Goal: Task Accomplishment & Management: Complete application form

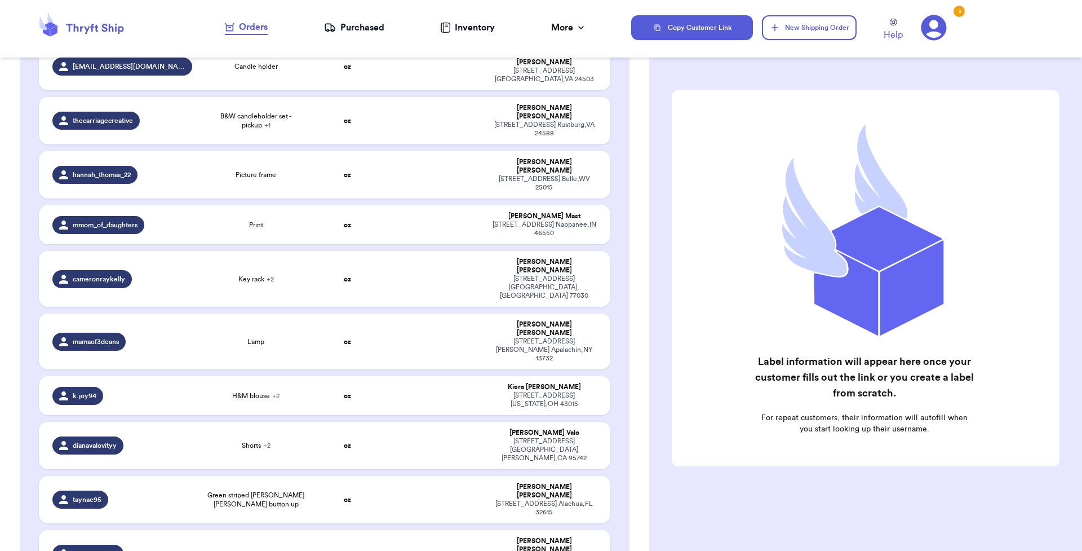
scroll to position [284, 0]
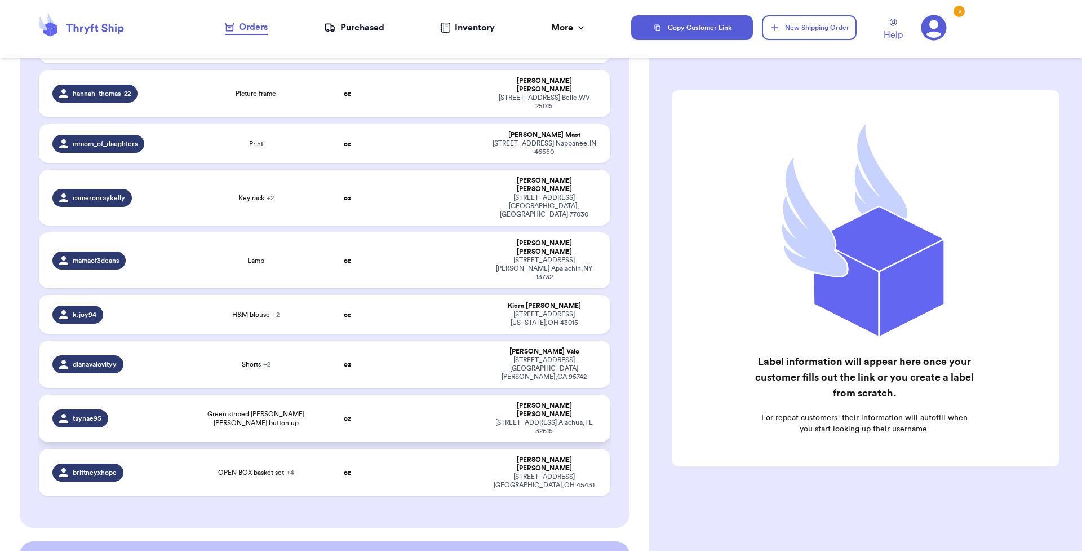
click at [279, 409] on span "Green striped [PERSON_NAME] [PERSON_NAME] button up" at bounding box center [256, 418] width 101 height 18
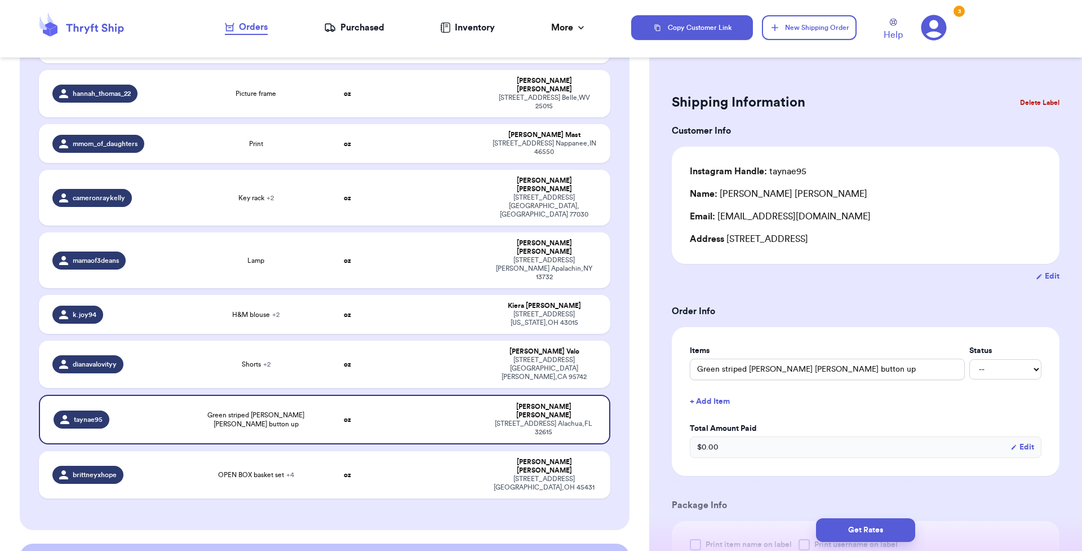
click at [828, 101] on button "Delete Label" at bounding box center [1040, 102] width 48 height 25
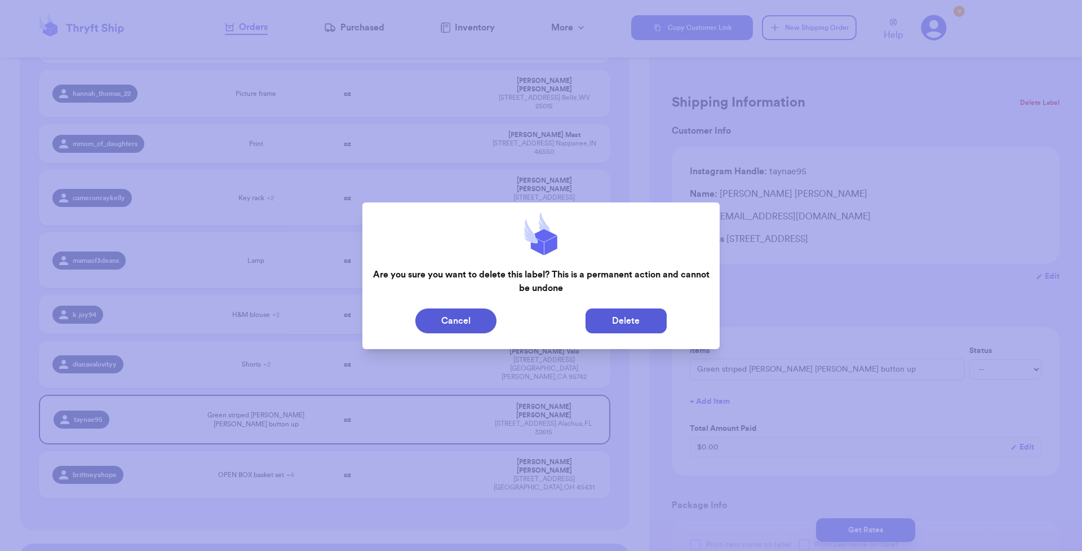
click at [640, 326] on button "Delete" at bounding box center [626, 320] width 81 height 25
type input "standing basket"
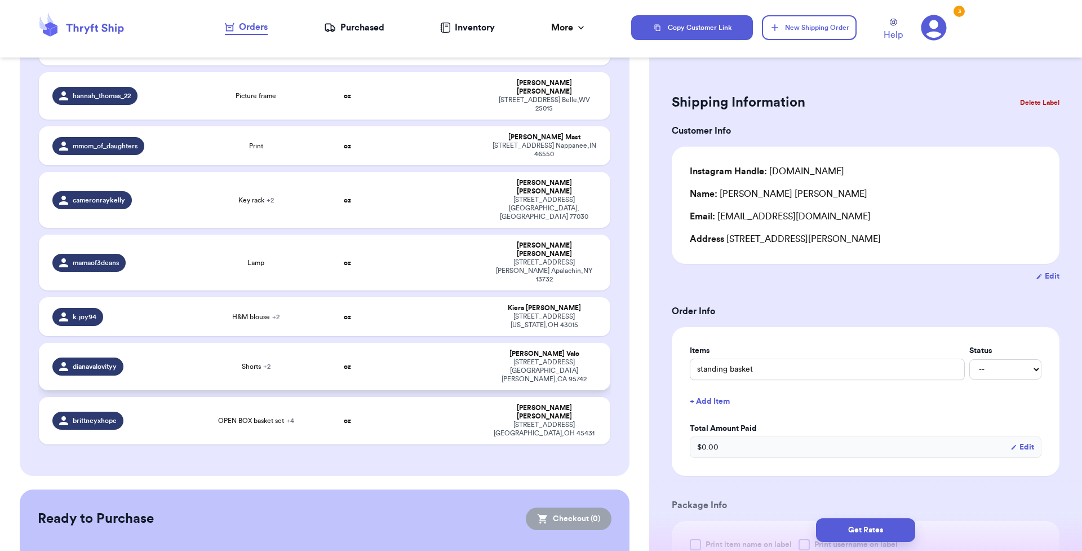
click at [352, 343] on td "oz" at bounding box center [347, 366] width 69 height 47
type input "Shorts"
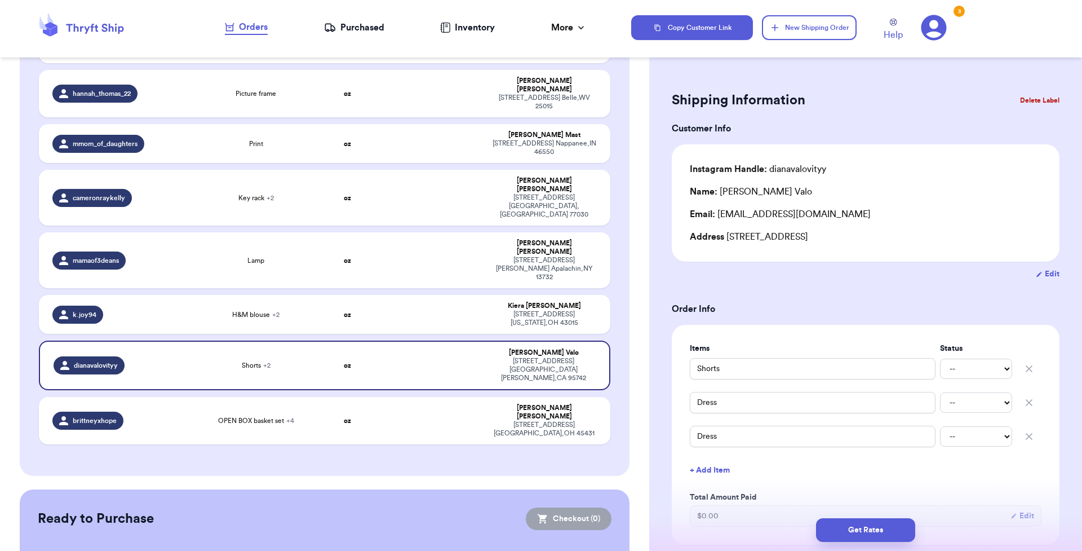
scroll to position [10, 0]
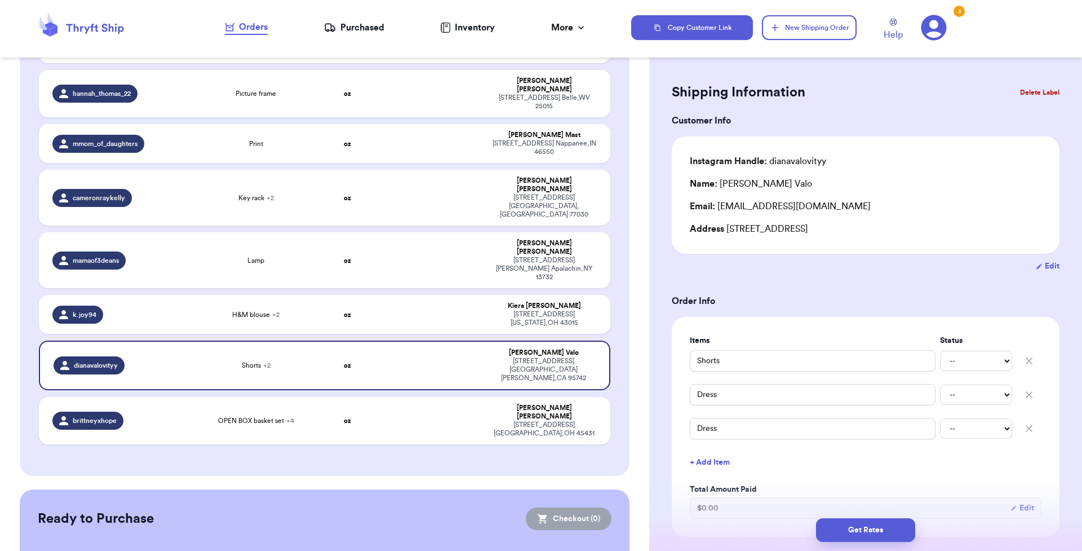
click at [828, 95] on button "Delete Label" at bounding box center [1040, 92] width 48 height 25
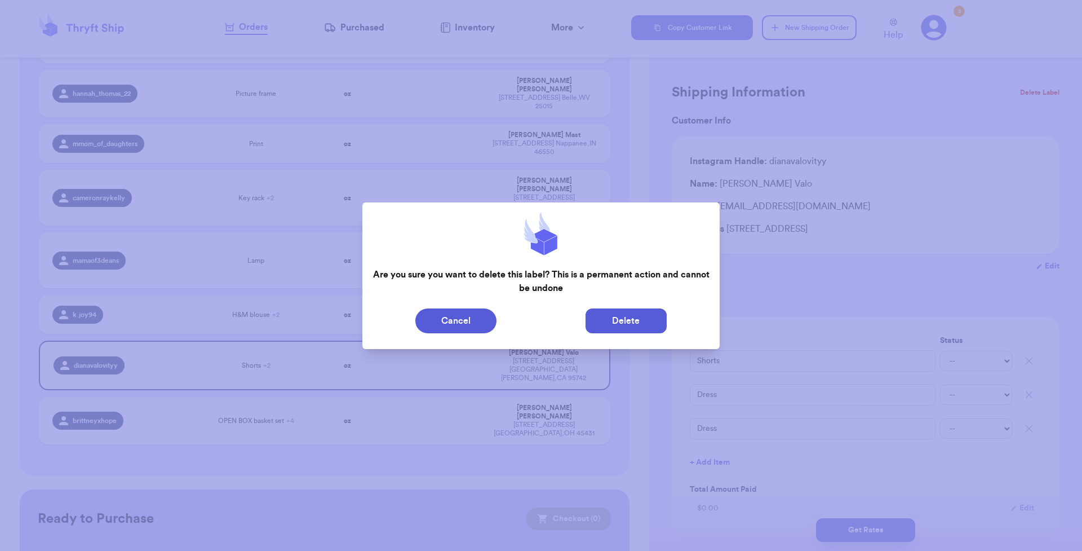
click at [627, 320] on button "Delete" at bounding box center [626, 320] width 81 height 25
type input "standing basket"
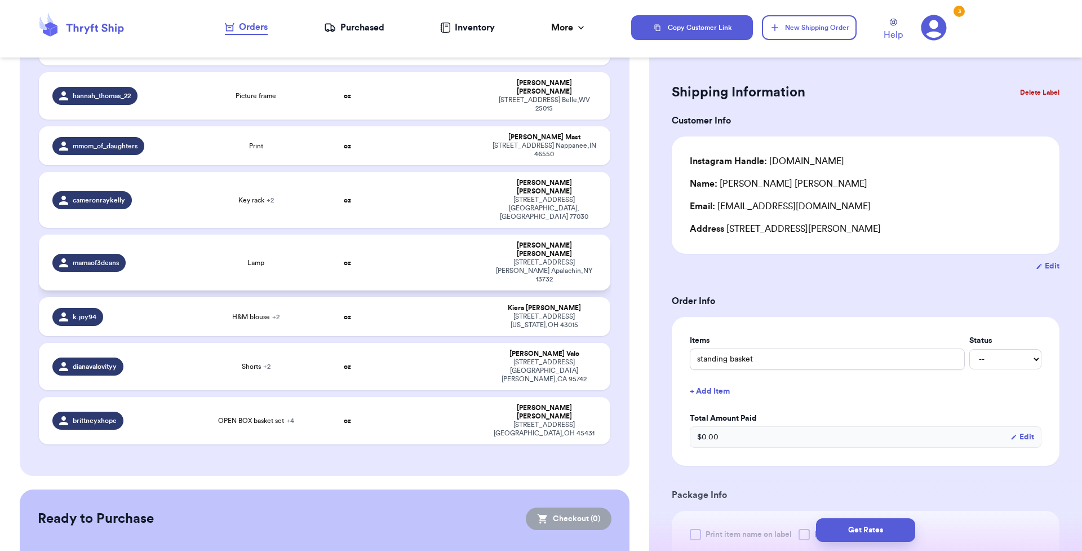
scroll to position [258, 0]
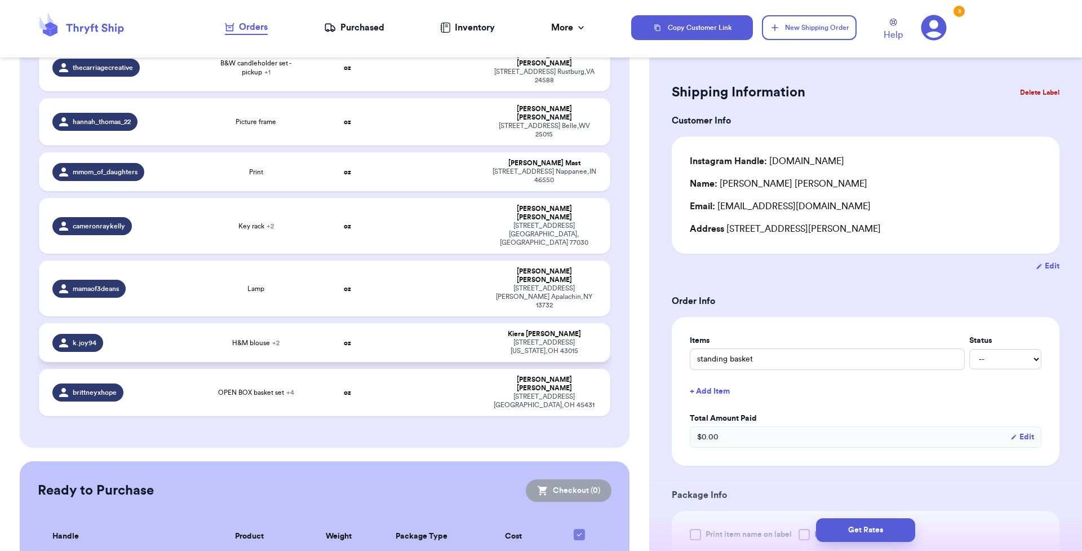
click at [355, 323] on td "oz" at bounding box center [347, 342] width 69 height 39
type input "H&M blouse"
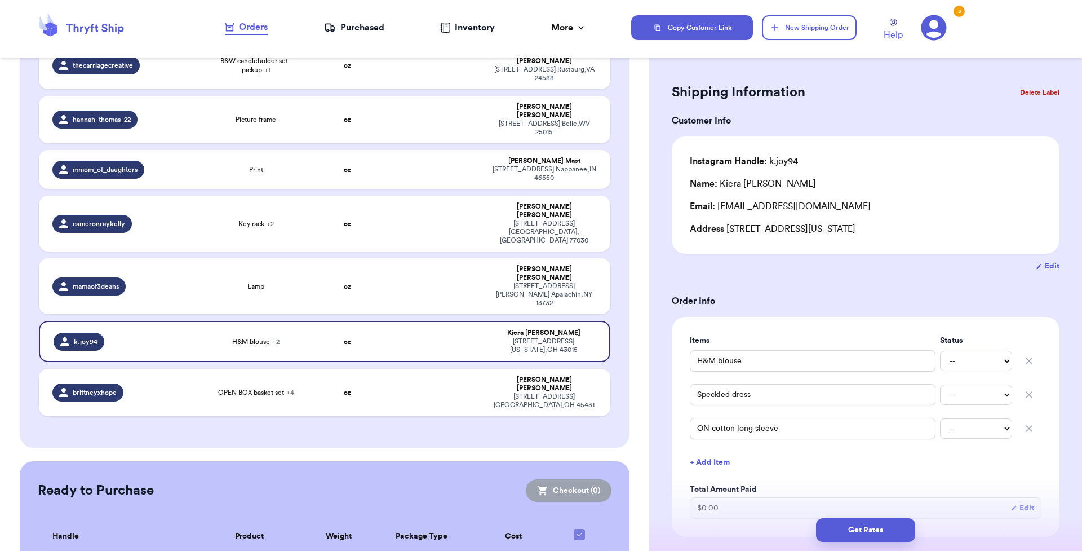
click at [828, 96] on button "Delete Label" at bounding box center [1040, 92] width 48 height 25
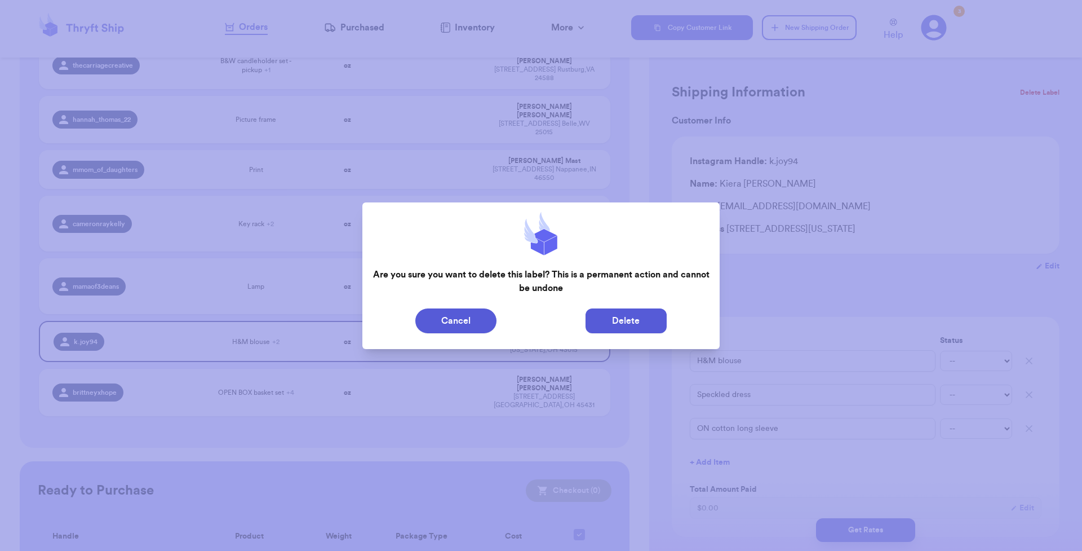
click at [625, 317] on button "Delete" at bounding box center [626, 320] width 81 height 25
type input "standing basket"
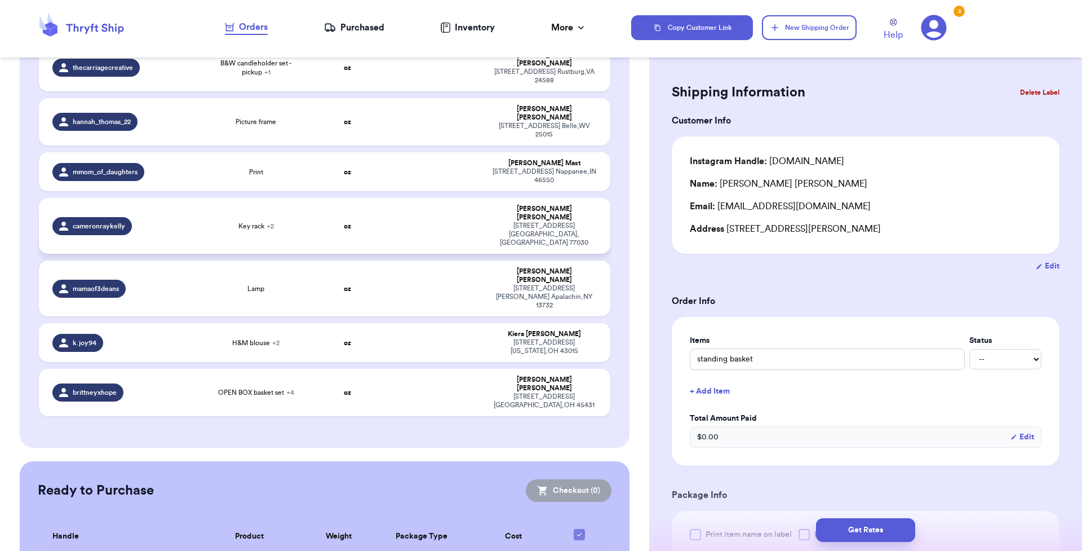
scroll to position [212, 0]
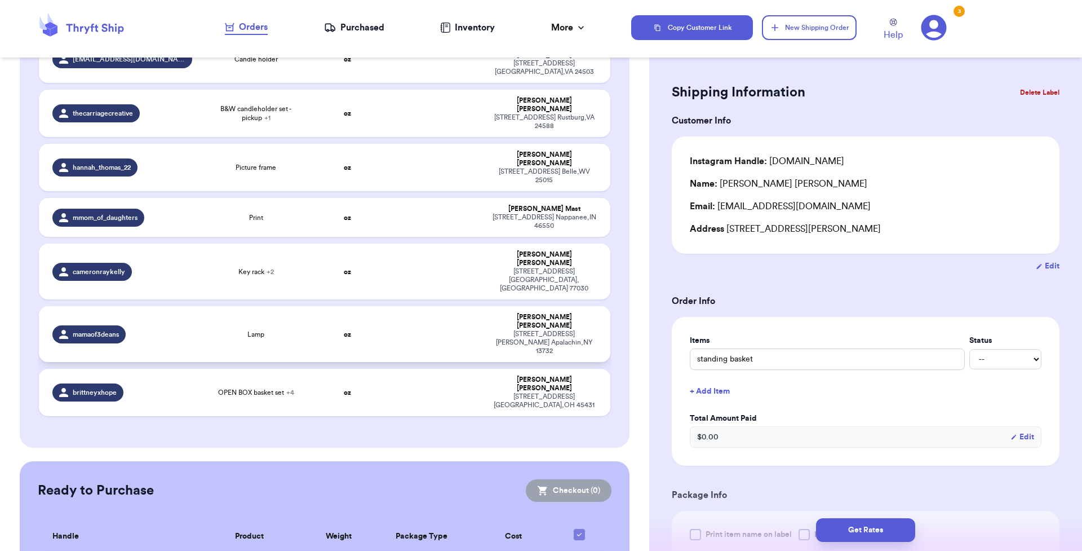
click at [331, 306] on td "oz" at bounding box center [347, 334] width 69 height 56
type input "Lamp"
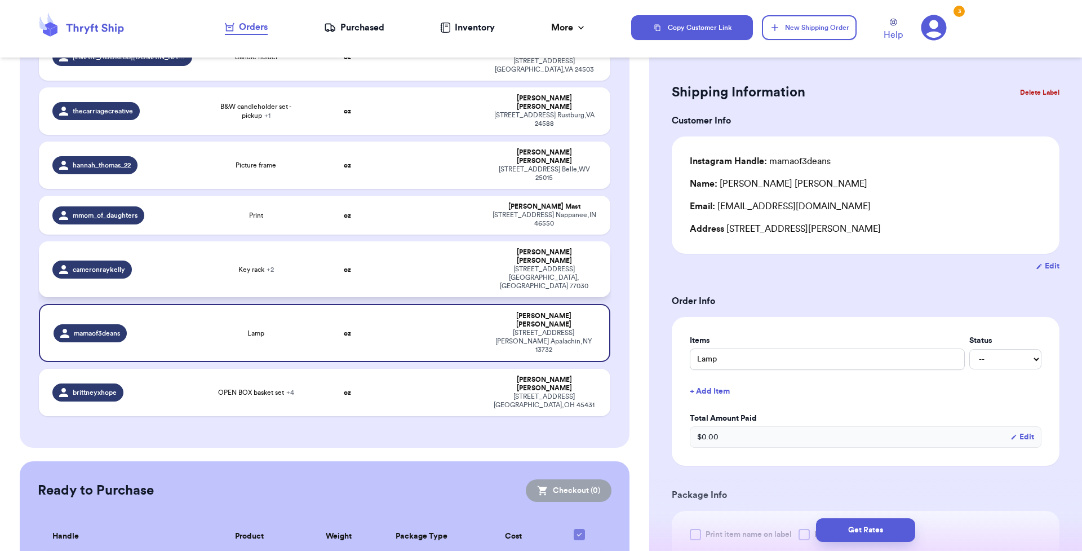
click at [382, 241] on td at bounding box center [433, 269] width 103 height 56
type input "Key rack"
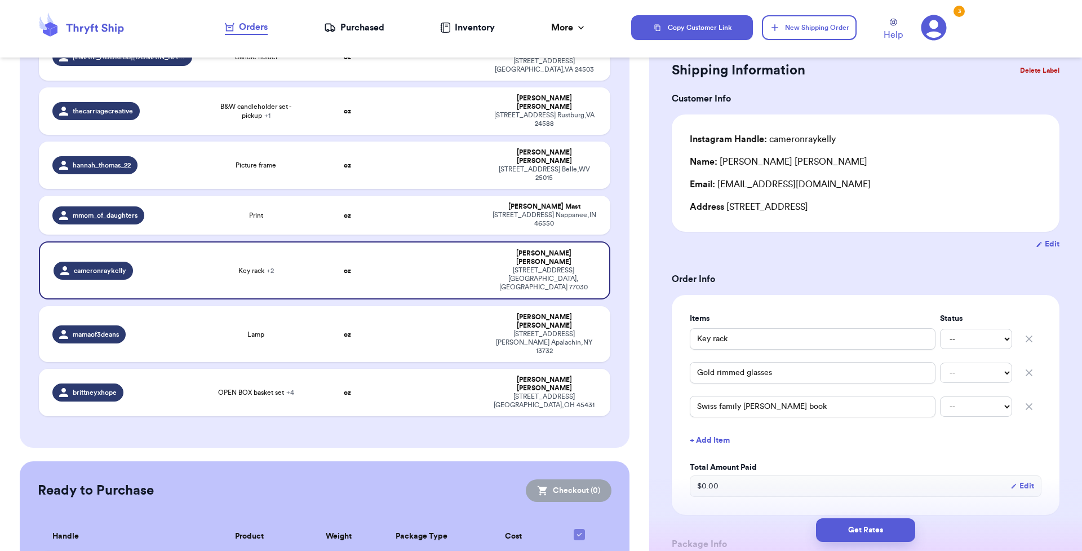
scroll to position [63, 0]
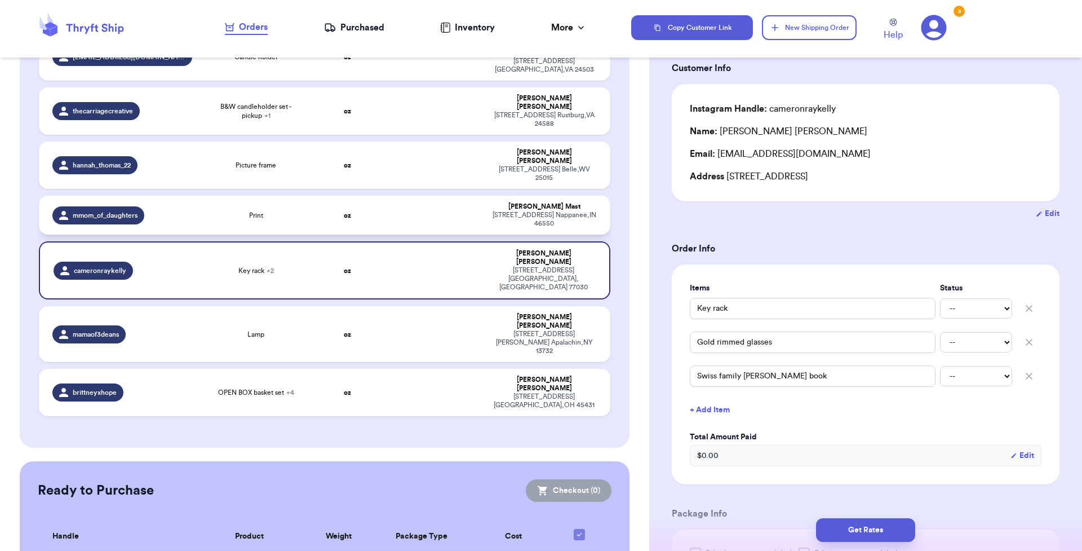
click at [303, 196] on td "Print" at bounding box center [256, 215] width 114 height 39
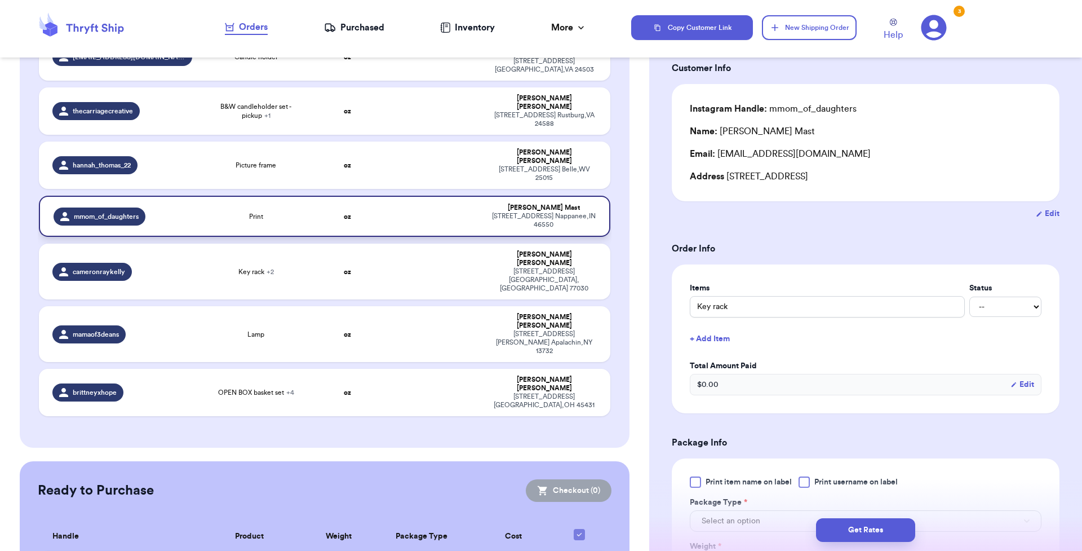
type input "Print"
click at [444, 145] on td at bounding box center [433, 164] width 103 height 47
type input "Picture frame"
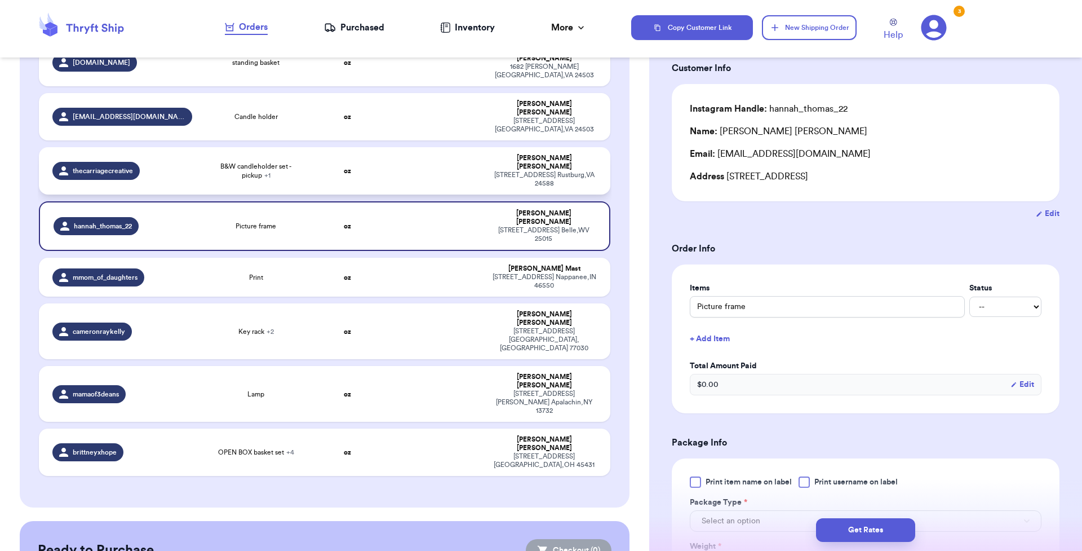
scroll to position [51, 0]
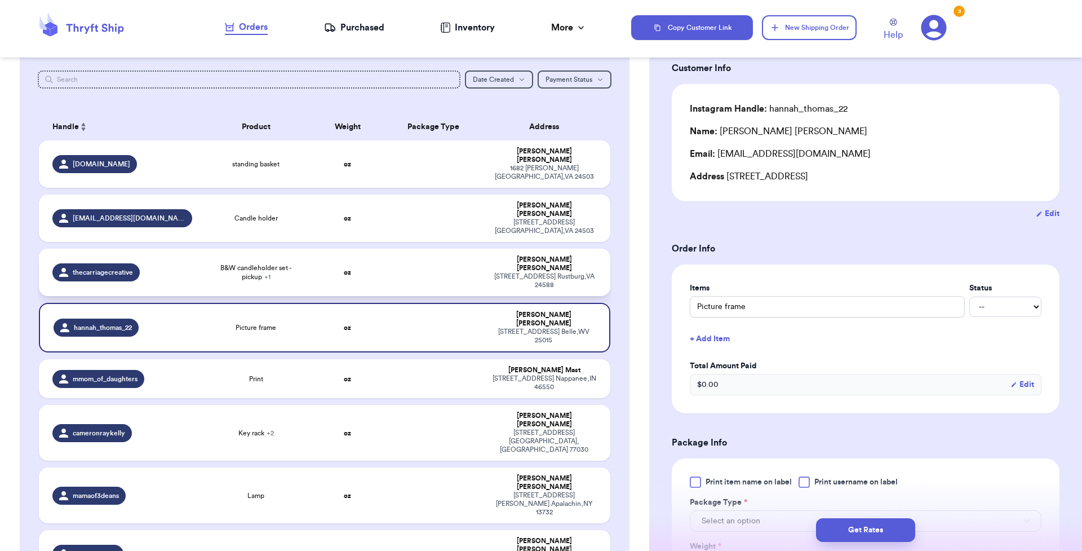
click at [313, 263] on td "oz" at bounding box center [347, 272] width 69 height 47
type input "B&W candleholder set - pickup"
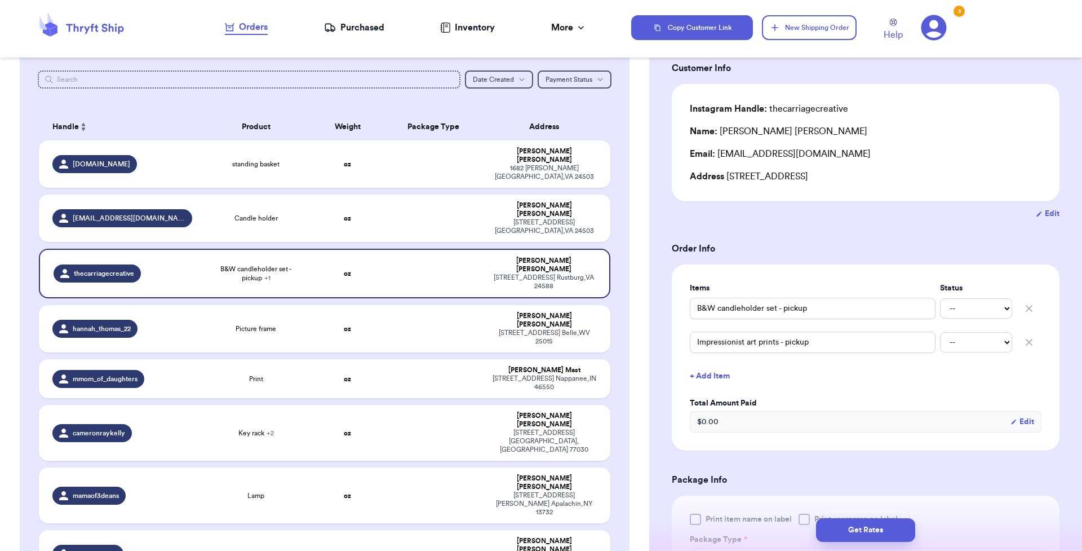
scroll to position [0, 0]
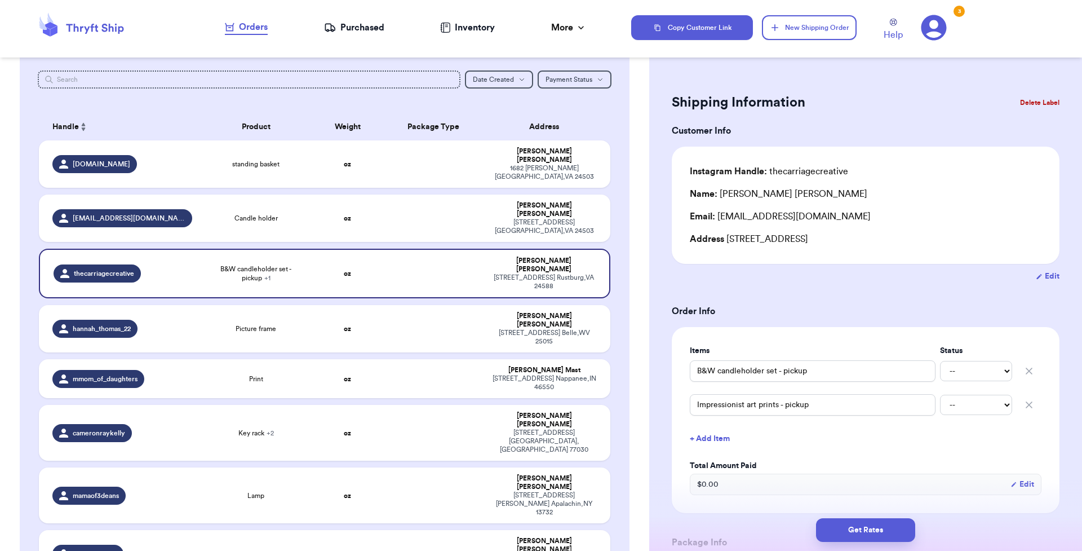
click at [828, 105] on button "Delete Label" at bounding box center [1040, 102] width 48 height 25
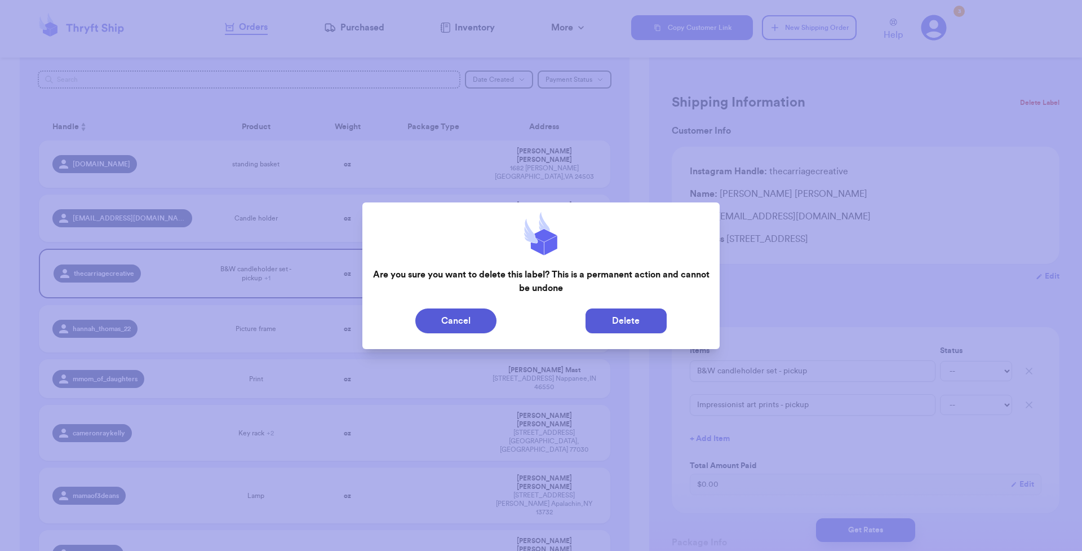
click at [642, 315] on button "Delete" at bounding box center [626, 320] width 81 height 25
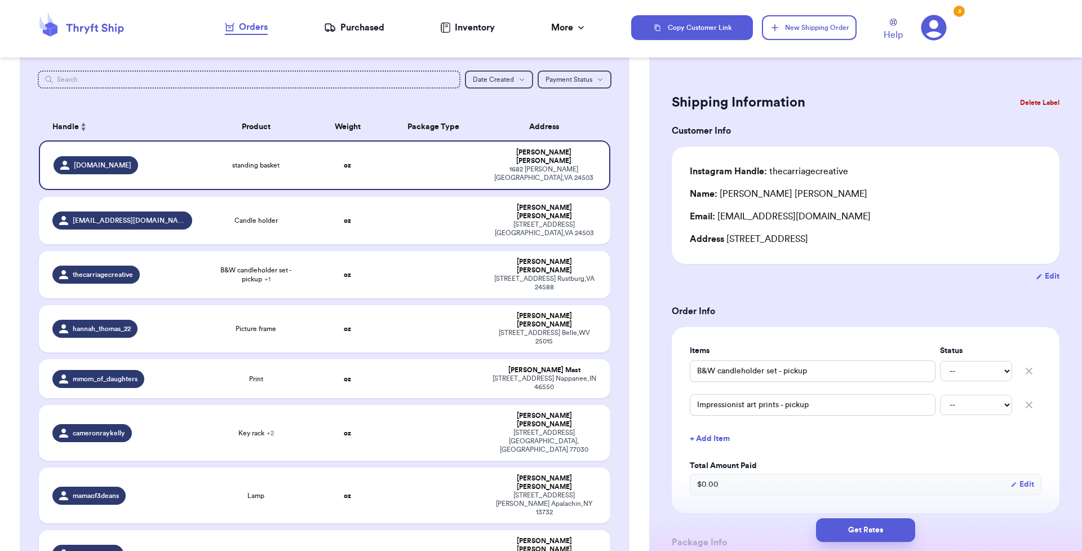
type input "standing basket"
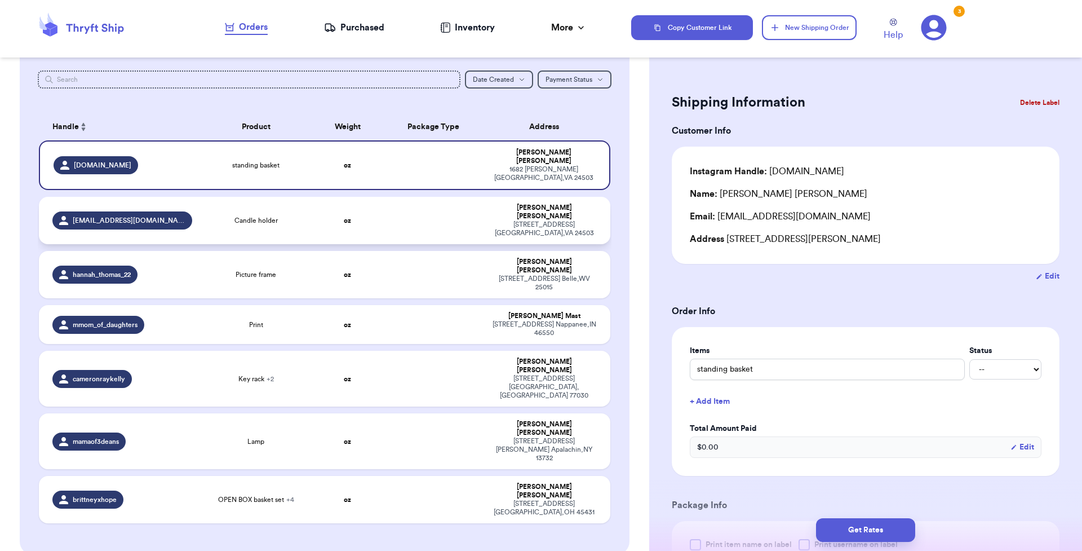
click at [360, 217] on td "oz" at bounding box center [347, 220] width 69 height 47
type input "Candle holder"
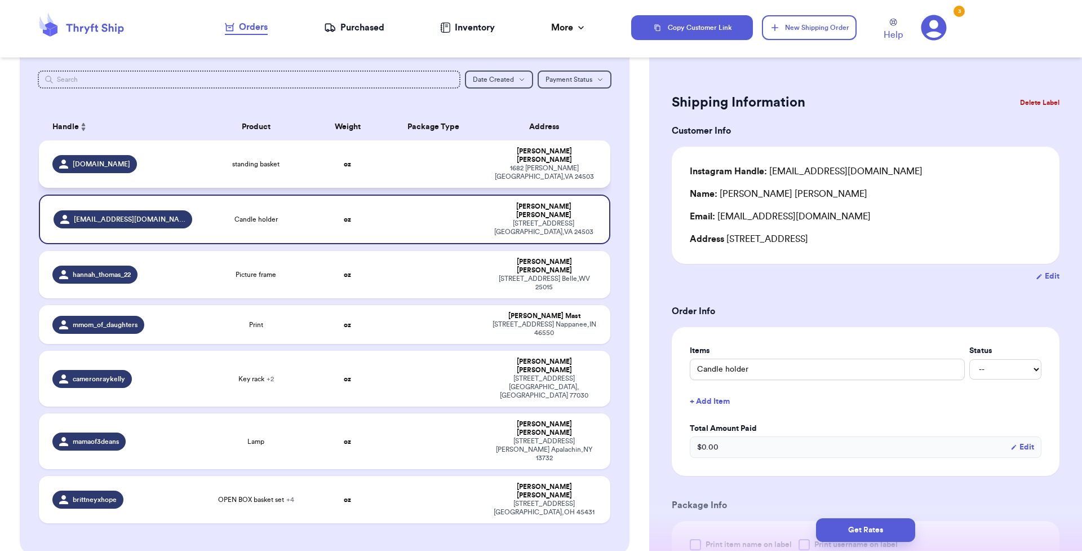
click at [413, 176] on td at bounding box center [433, 163] width 103 height 47
type input "standing basket"
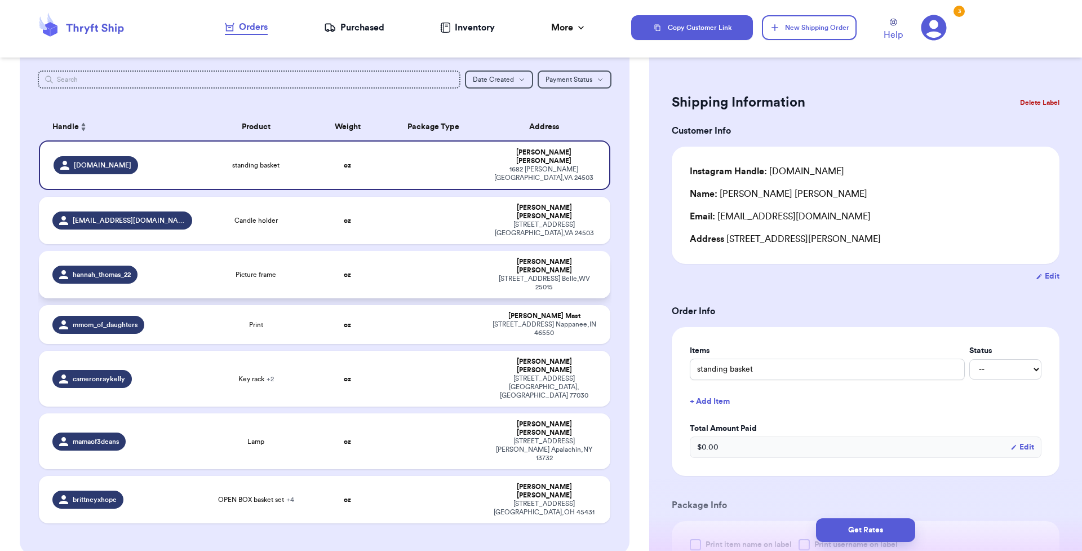
click at [428, 267] on td at bounding box center [433, 274] width 103 height 47
type input "Picture frame"
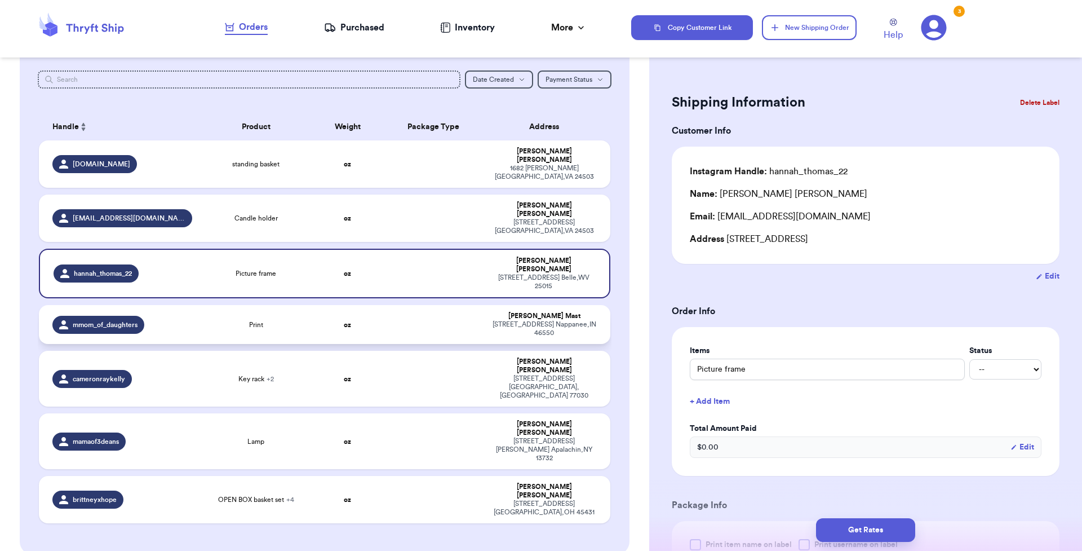
click at [498, 320] on div "[STREET_ADDRESS]" at bounding box center [543, 328] width 105 height 17
type input "Print"
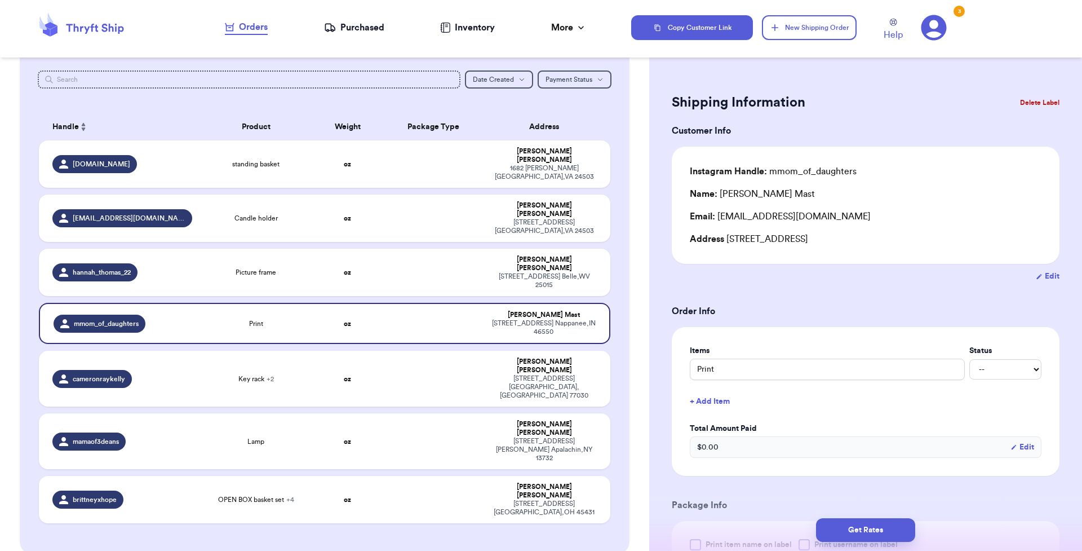
click at [560, 272] on div "[STREET_ADDRESS]" at bounding box center [543, 280] width 105 height 17
type input "Picture frame"
drag, startPoint x: 501, startPoint y: 280, endPoint x: 559, endPoint y: 259, distance: 61.4
click at [559, 272] on div "[STREET_ADDRESS]" at bounding box center [543, 280] width 105 height 17
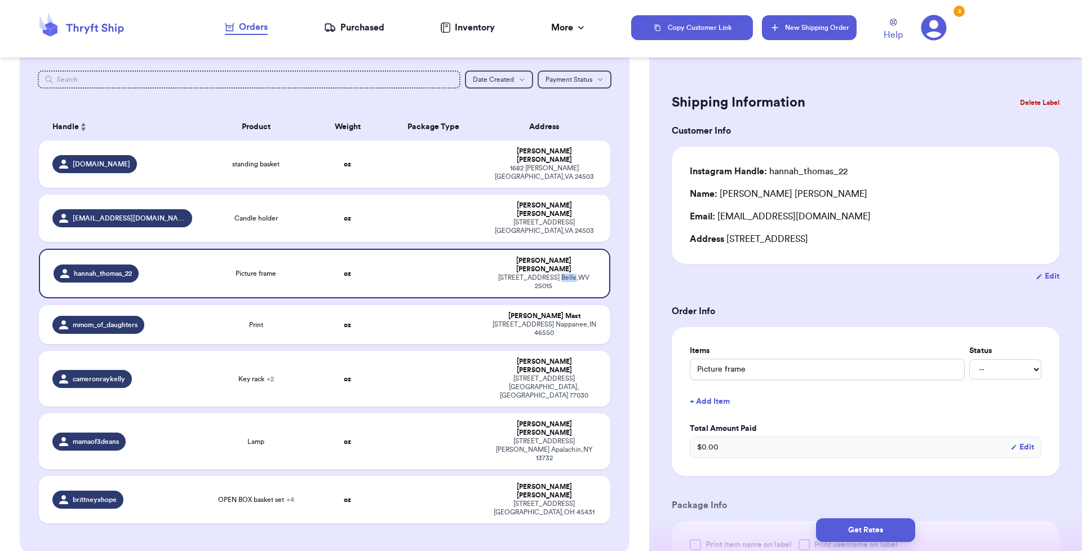
click at [802, 24] on button "New Shipping Order" at bounding box center [809, 27] width 95 height 25
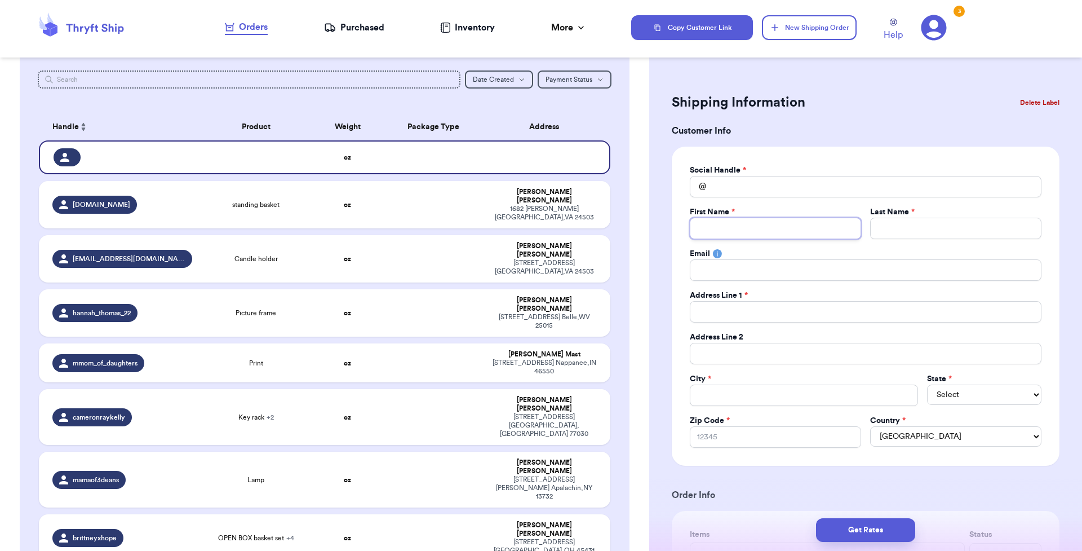
type input "d"
type input "D"
type input "Di"
type input "Din"
type input "Di"
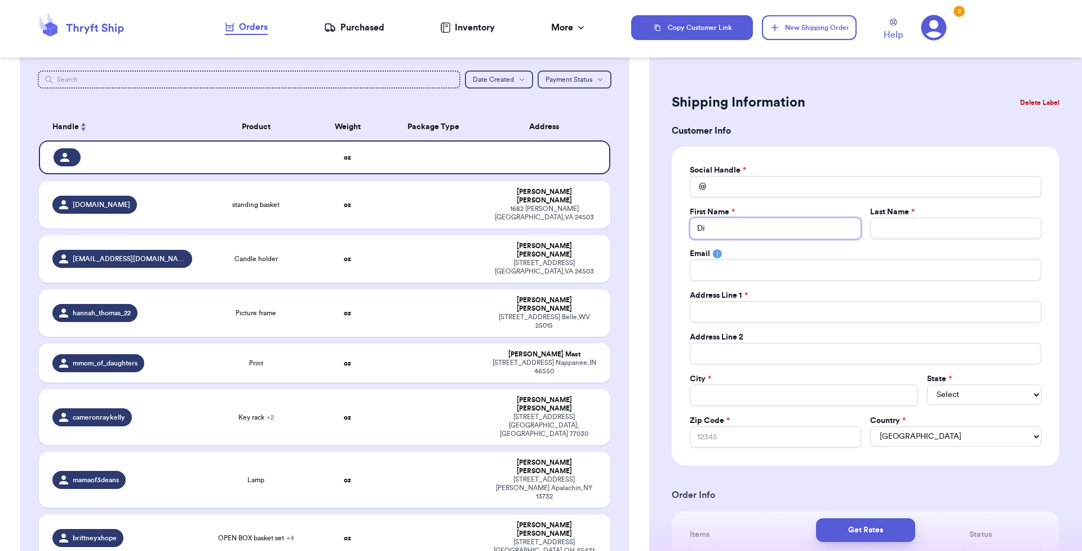
type input "Dia"
type input "[PERSON_NAME]"
type input "V"
type input "Va"
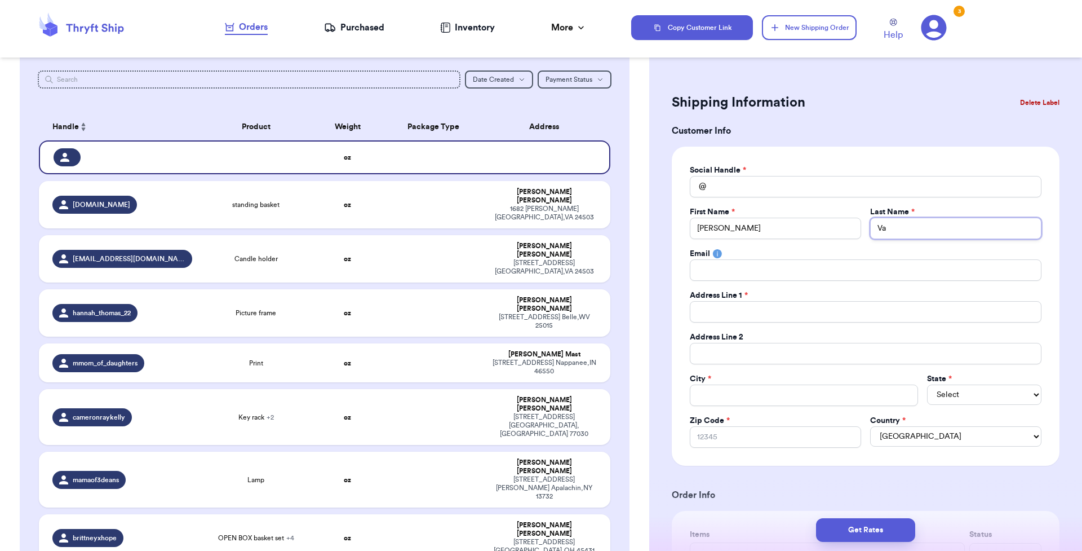
type input "Val"
type input "Valo"
paste input "[STREET_ADDRESS]"
type input "[STREET_ADDRESS]"
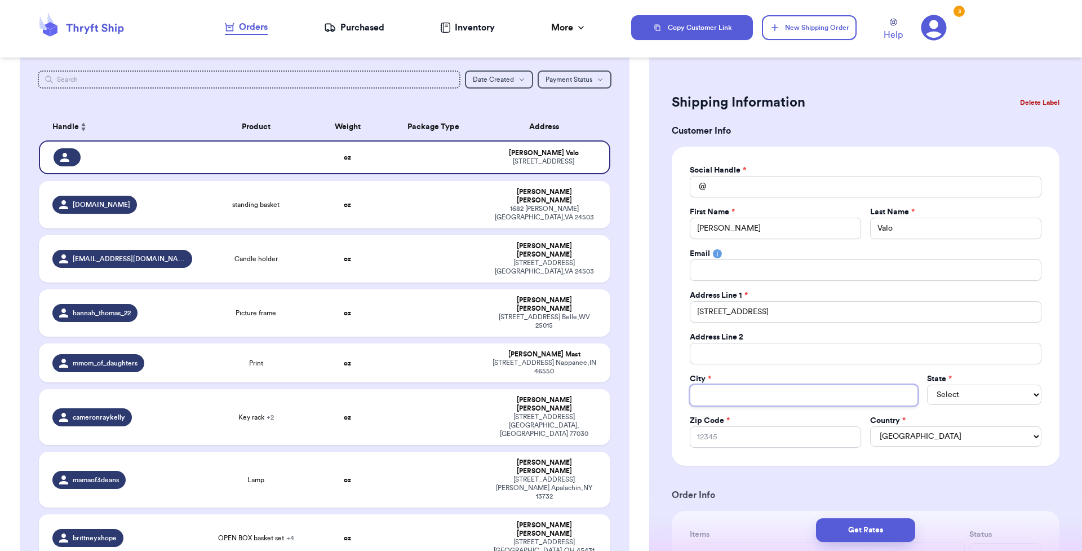
paste input "[GEOGRAPHIC_DATA][PERSON_NAME]"
type input "[GEOGRAPHIC_DATA][PERSON_NAME]"
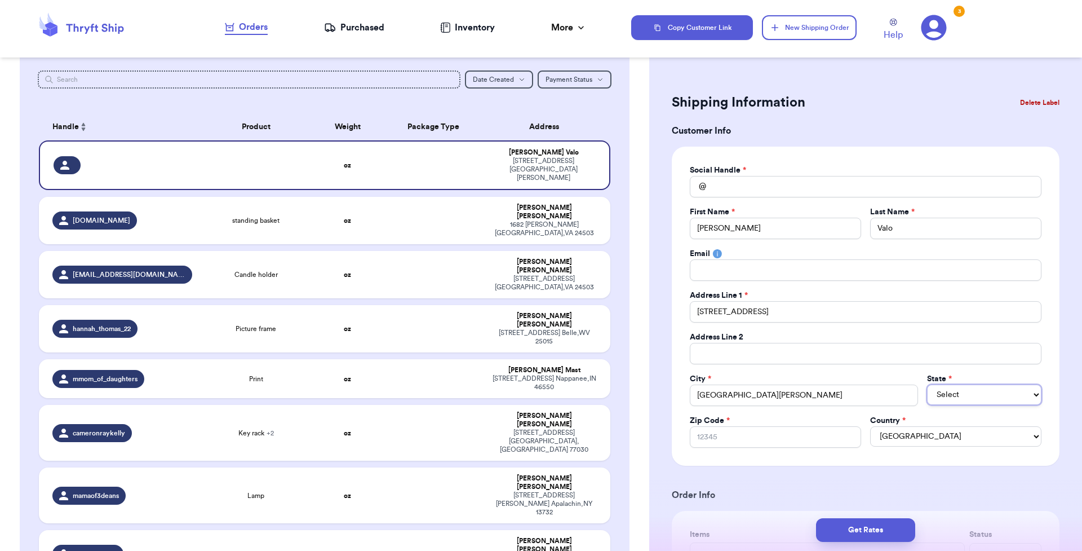
select select "CA"
paste input "95742"
type input "95742"
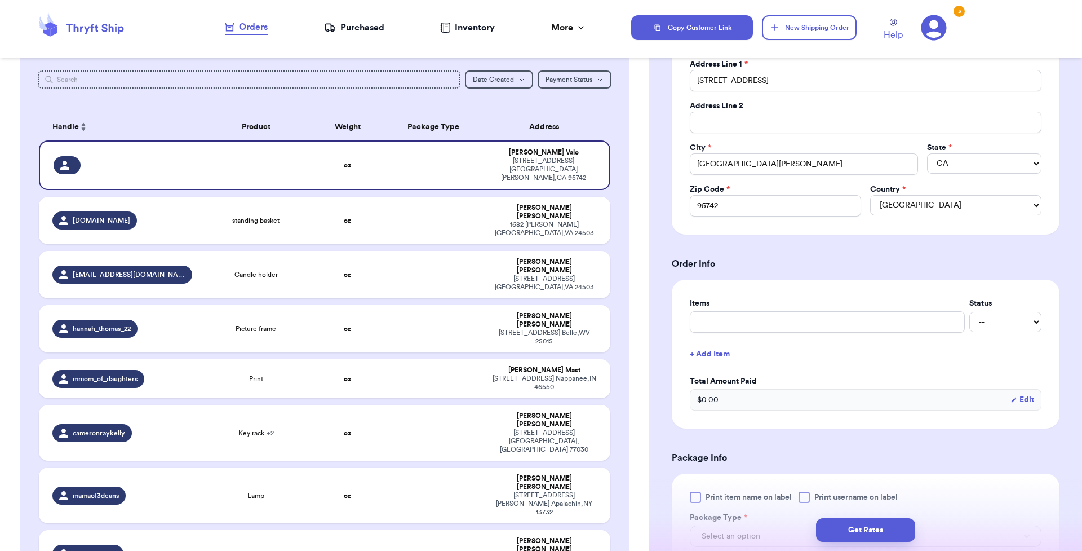
scroll to position [352, 0]
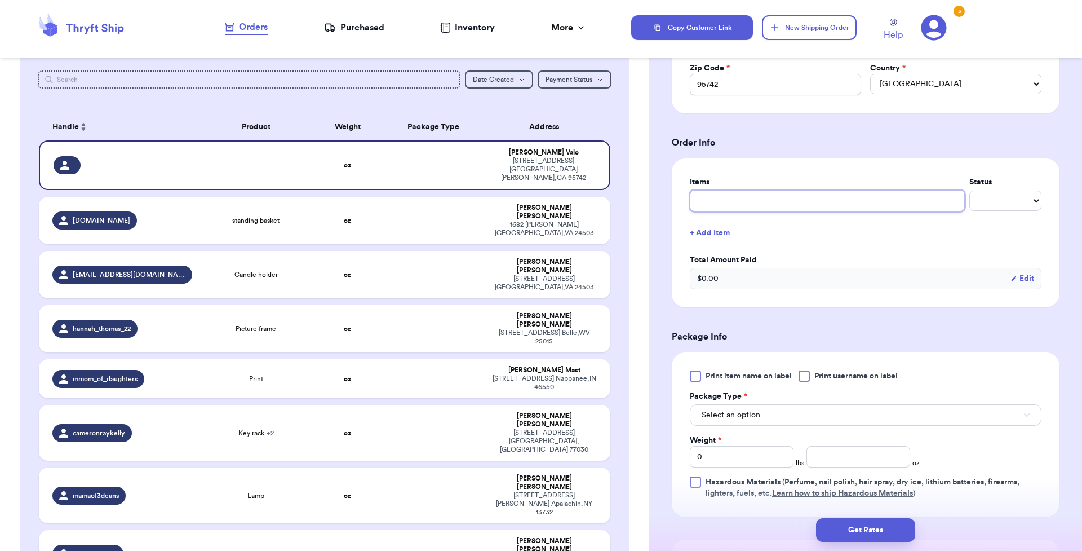
drag, startPoint x: 730, startPoint y: 206, endPoint x: 740, endPoint y: 239, distance: 34.8
type input "w"
type input "wa"
type input "wal"
type input "wall"
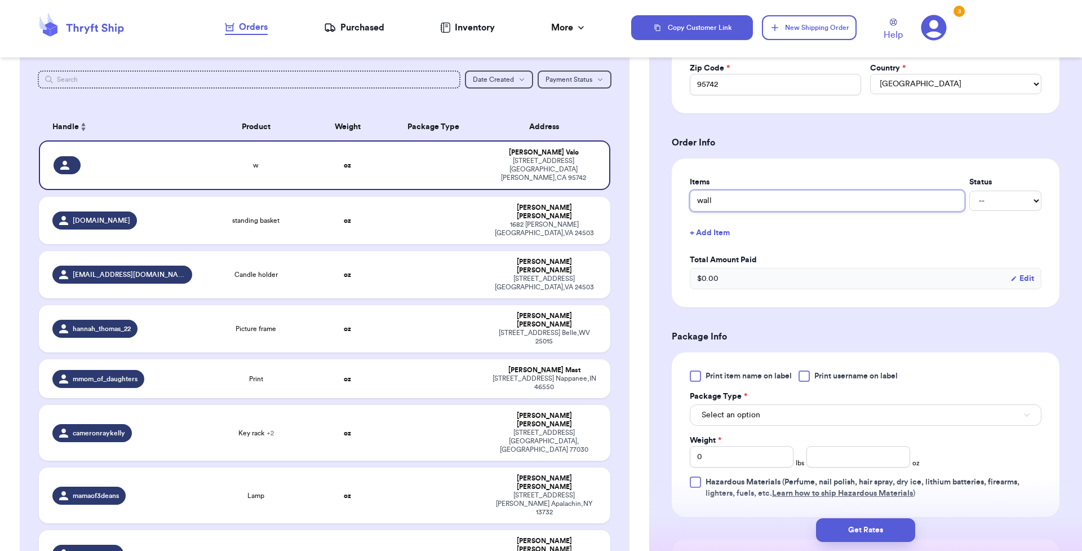
type input "wall"
type input "wall s"
type input "wall sc"
type input "wall sco"
type input "wall scon"
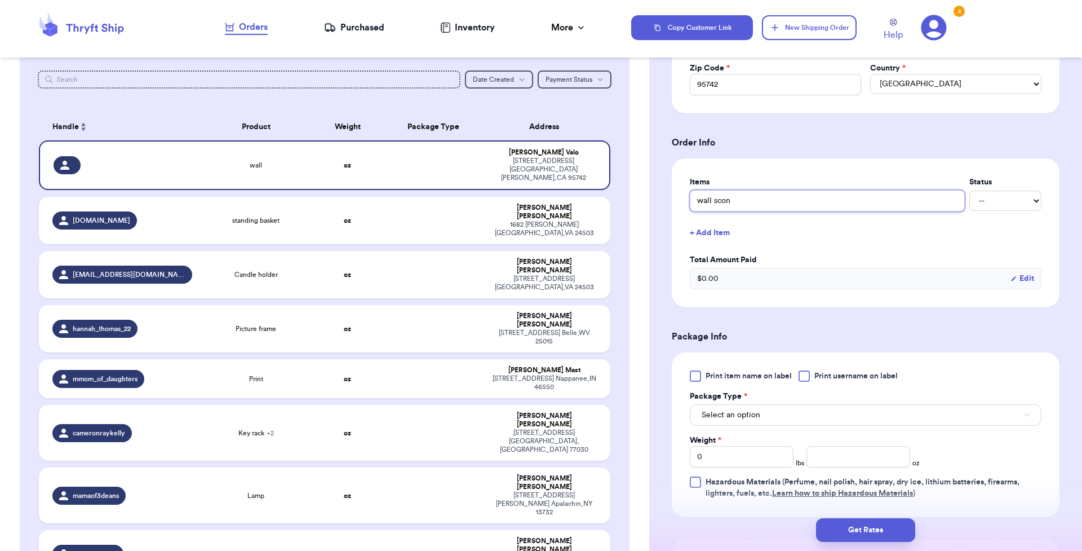
type input "wall sconc"
type input "wall sconce"
type input "wall sconces"
click at [790, 135] on form "Shipping Information Delete Label Customer Info Social Handle * @ First Name * …" at bounding box center [866, 225] width 388 height 974
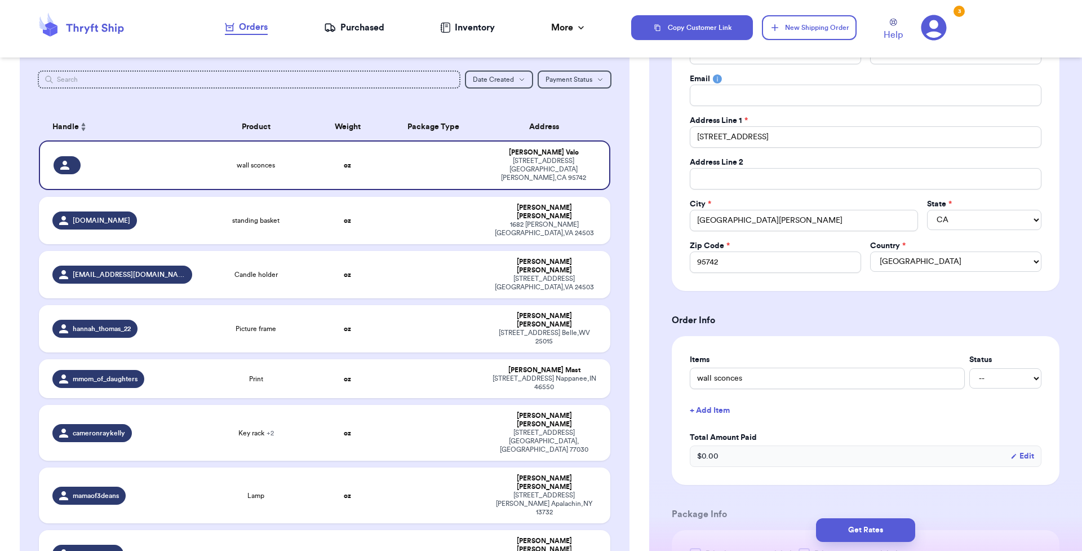
scroll to position [177, 0]
select select "paid"
select select "unknown"
click at [828, 311] on h3 "Order Info" at bounding box center [866, 318] width 388 height 14
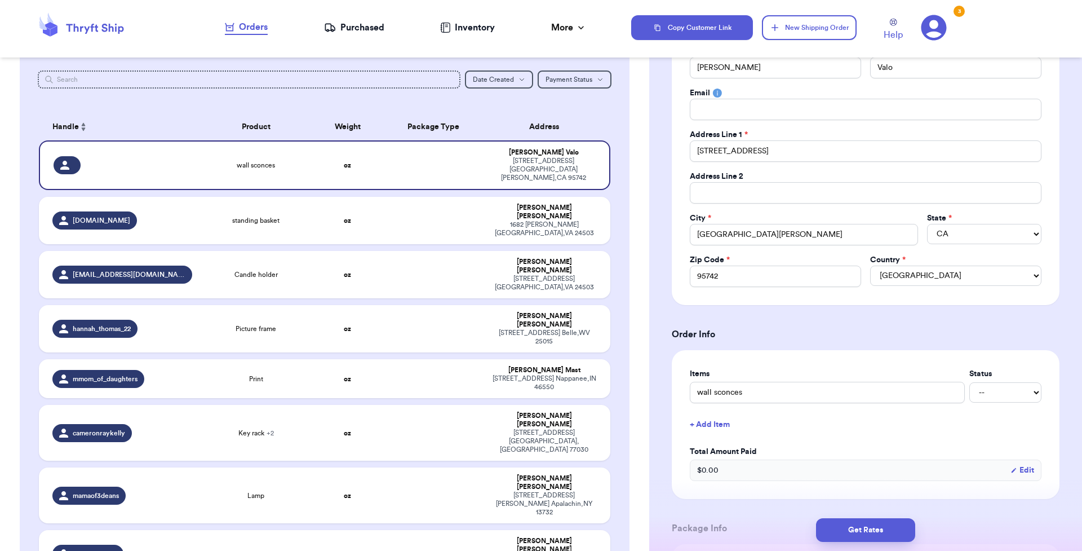
scroll to position [0, 0]
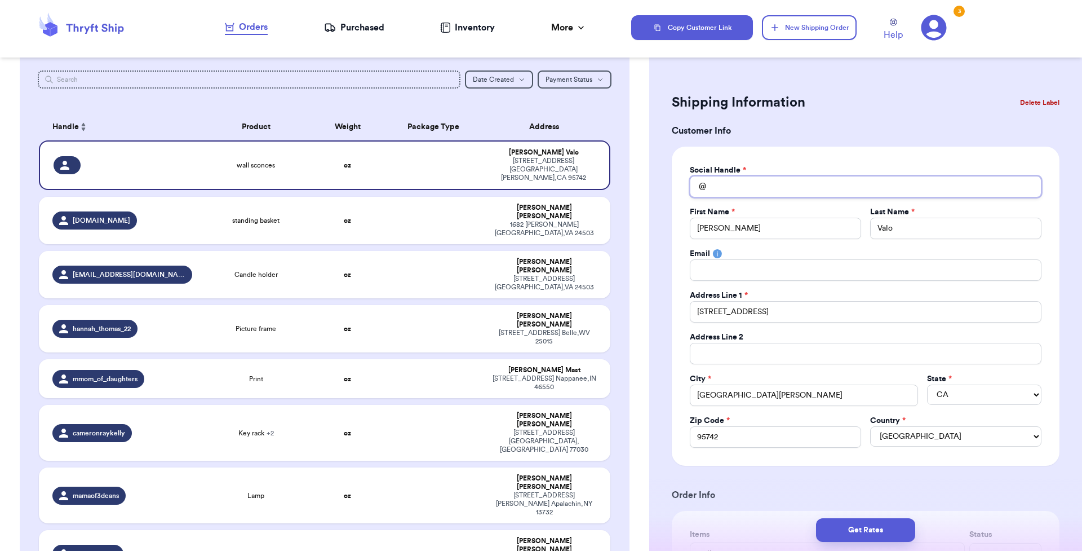
click at [743, 184] on input "Total Amount Paid" at bounding box center [866, 186] width 352 height 21
type input "d"
type input "di"
type input "dia"
type input "[PERSON_NAME]"
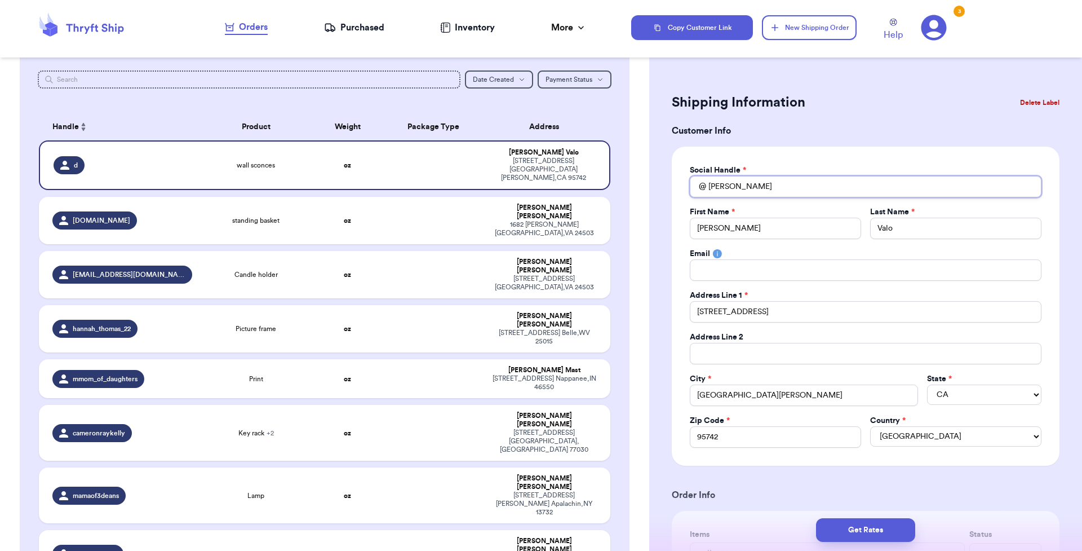
type input "[PERSON_NAME]"
type input "dianai"
type input "dianaic"
type input "dianaica"
type input "dianaic"
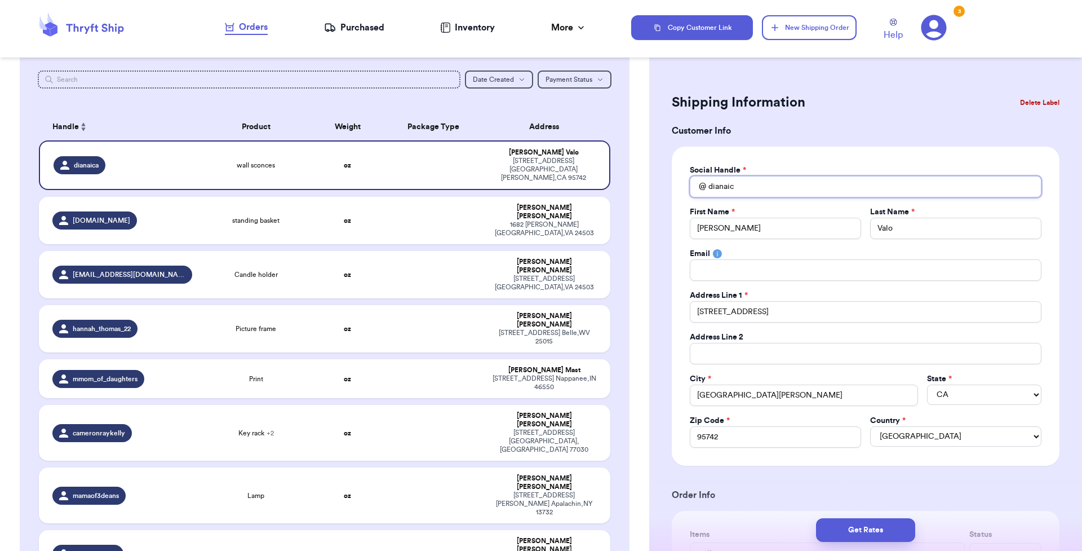
type input "dianai"
type input "[PERSON_NAME]"
type input "dianav"
type input "dianava"
type input "dianaval"
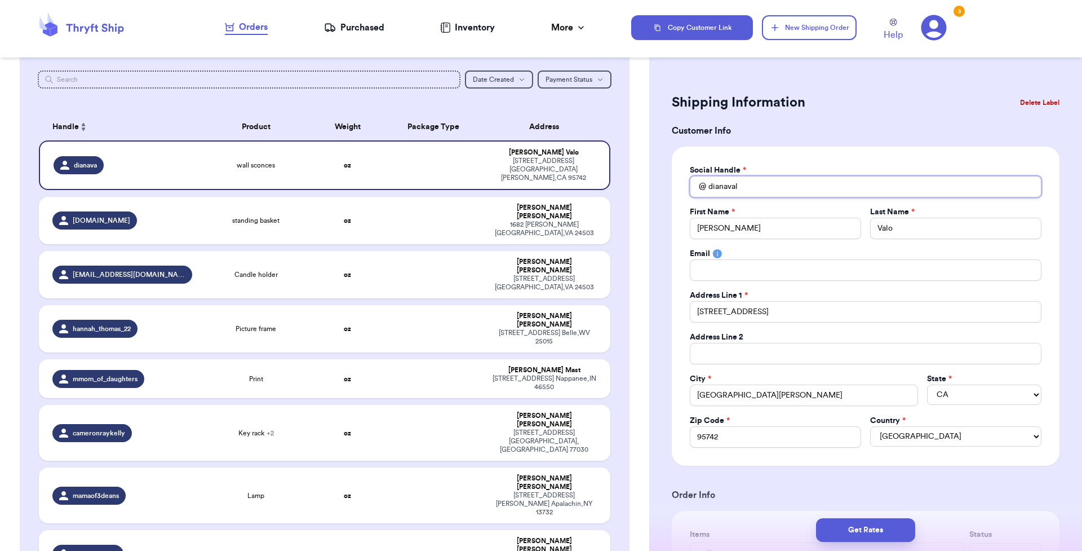
type input "dianavalo"
type input "[PERSON_NAME]"
type input "dianavalovi"
type input "dianavalovit"
type input "dianavalovity"
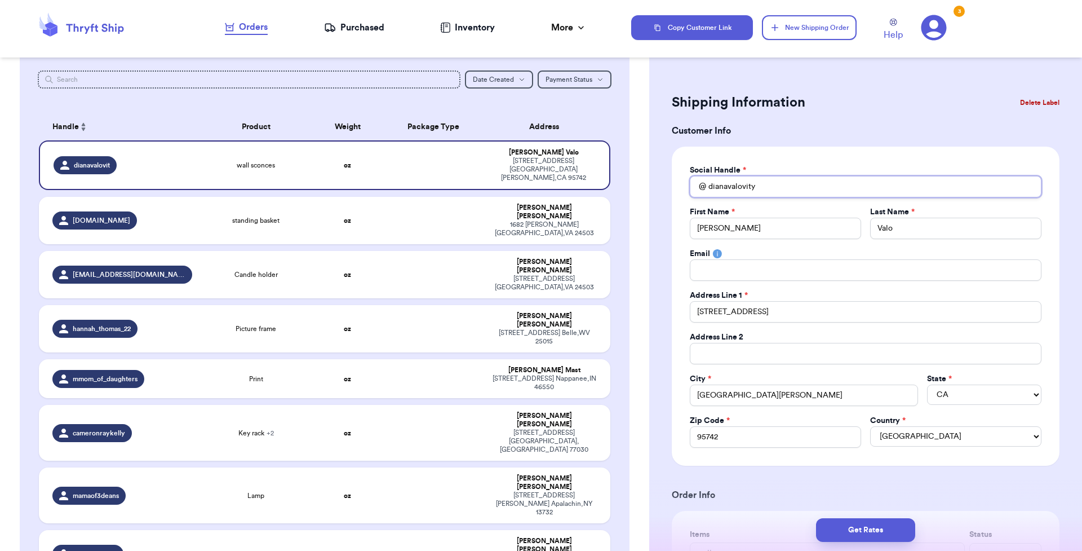
type input "dianavalovity"
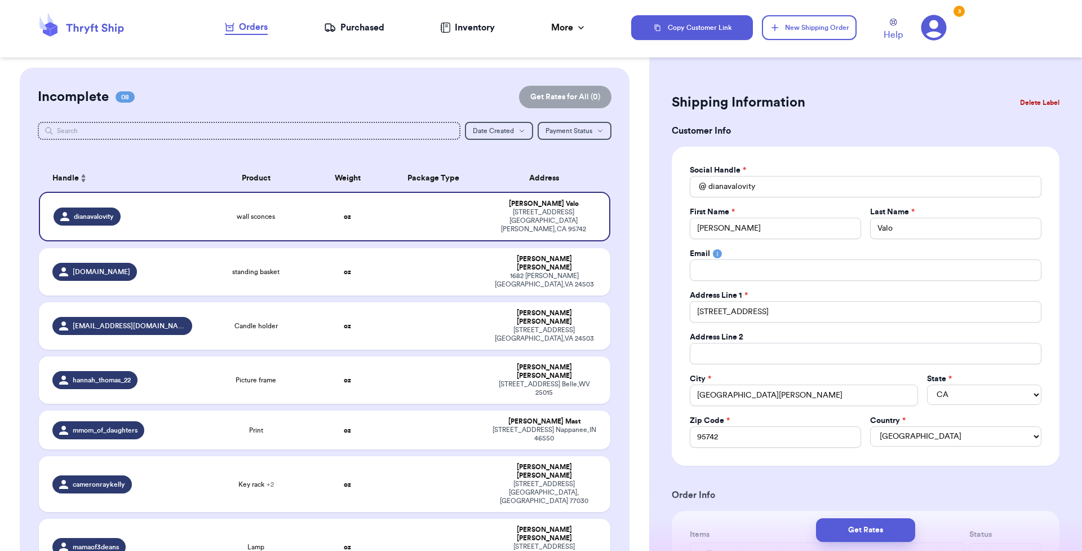
click at [405, 99] on div "Incomplete 08 Get Rates for All ( 0 )" at bounding box center [325, 97] width 574 height 23
